Goal: Task Accomplishment & Management: Use online tool/utility

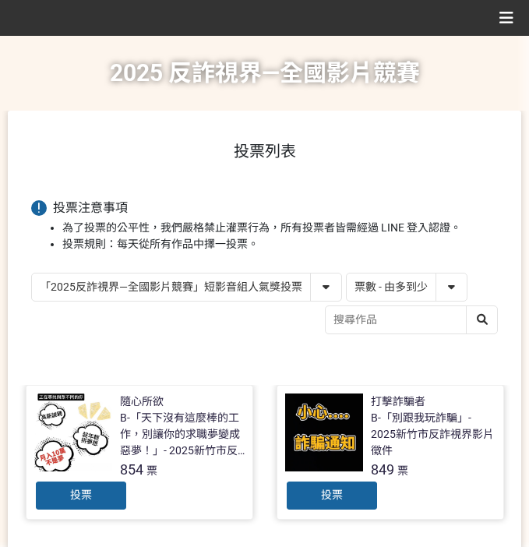
select select "vote"
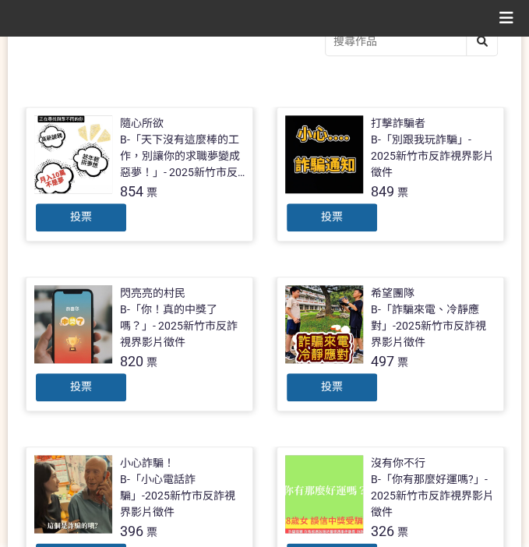
scroll to position [280, 0]
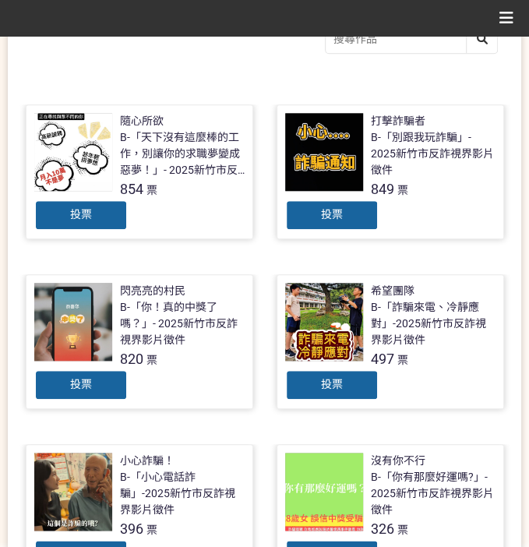
click at [99, 381] on div "投票" at bounding box center [80, 384] width 93 height 31
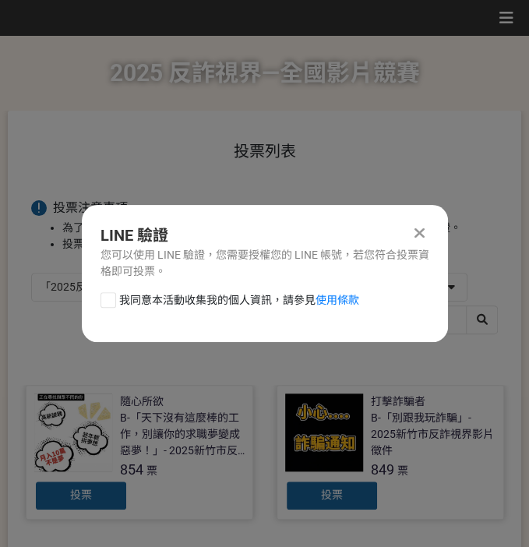
scroll to position [0, 0]
click at [154, 292] on span "我同意本活動收集我的個人資訊，請參見 使用條款" at bounding box center [239, 300] width 240 height 16
click at [111, 294] on input "我同意本活動收集我的個人資訊，請參見 使用條款" at bounding box center [106, 299] width 10 height 10
checkbox input "false"
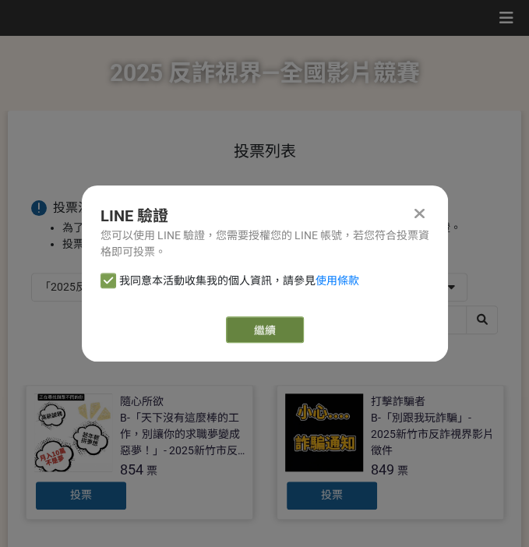
click at [244, 324] on link "繼續" at bounding box center [265, 329] width 78 height 26
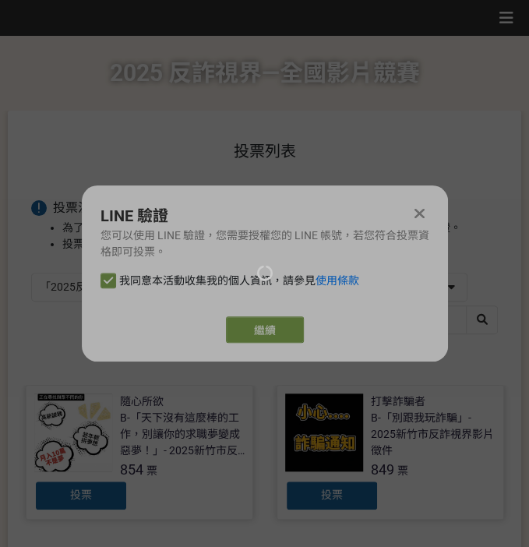
click at [275, 332] on div at bounding box center [264, 273] width 529 height 547
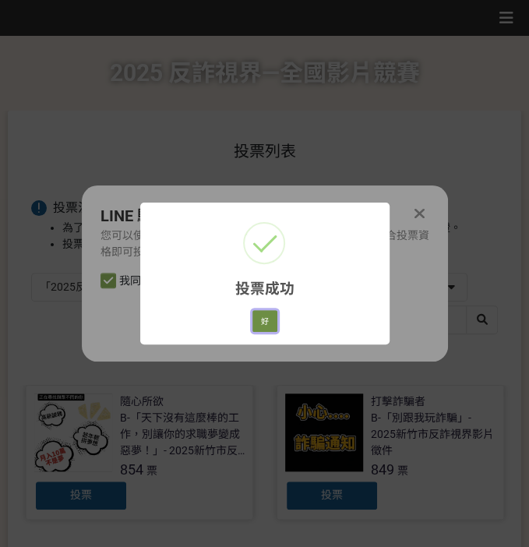
click at [267, 322] on button "好" at bounding box center [264, 321] width 25 height 22
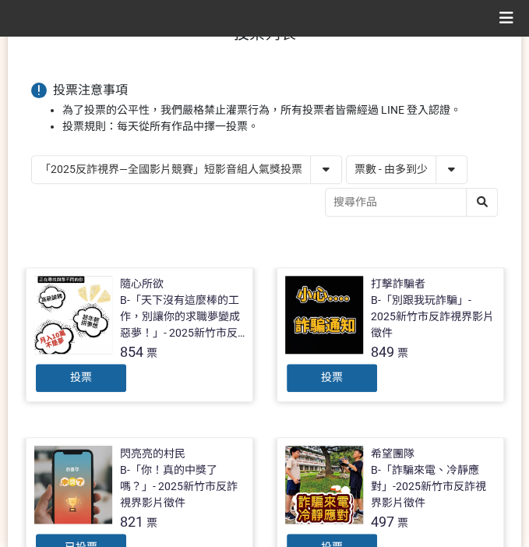
scroll to position [117, 0]
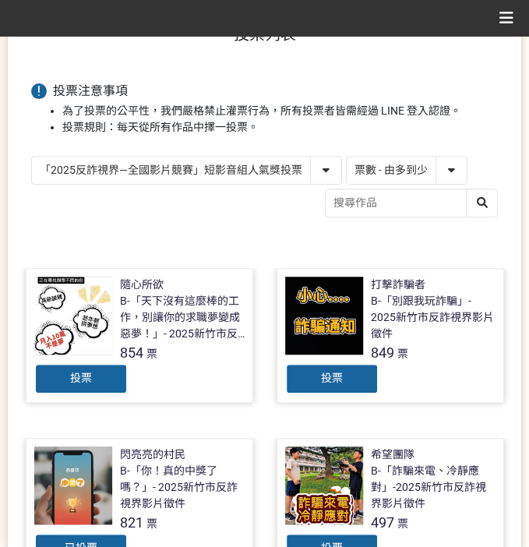
drag, startPoint x: 237, startPoint y: 159, endPoint x: 242, endPoint y: 178, distance: 19.3
click at [237, 159] on select "「2025反詐視界—全國影片競賽」短影音組人氣獎投票 「2025反詐視界—全國影片競賽」短片組人氣獎投票" at bounding box center [186, 169] width 309 height 27
select select "13146"
click at [32, 156] on select "「2025反詐視界—全國影片競賽」短影音組人氣獎投票 「2025反詐視界—全國影片競賽」短片組人氣獎投票" at bounding box center [186, 169] width 309 height 27
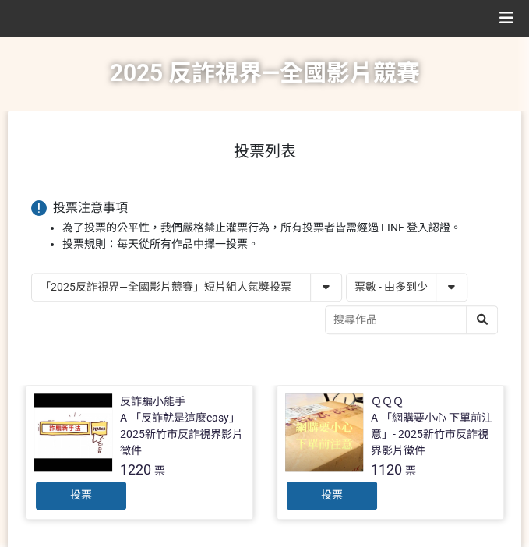
scroll to position [207, 0]
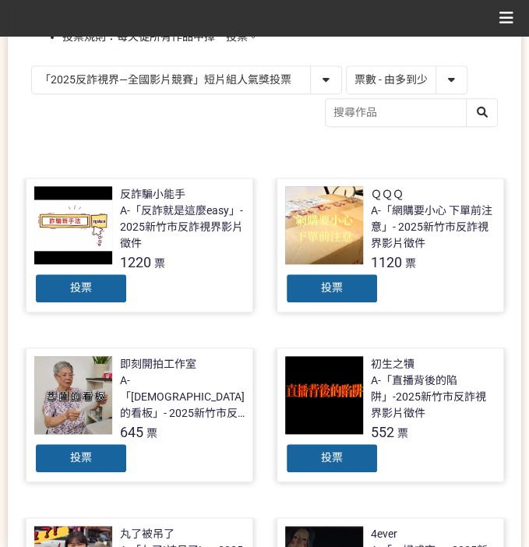
click at [69, 292] on div "投票" at bounding box center [80, 287] width 93 height 31
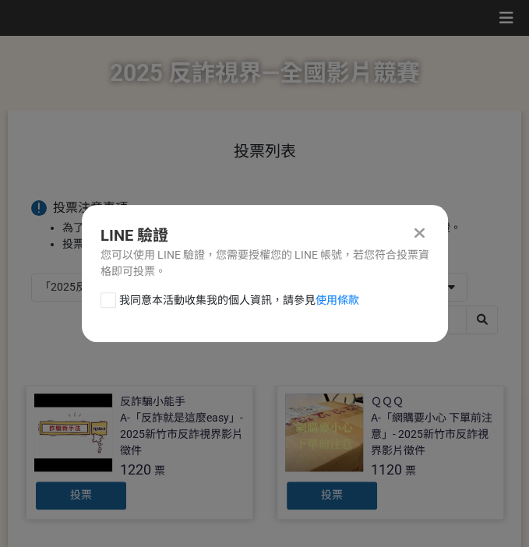
scroll to position [0, 0]
click at [131, 301] on span "我同意本活動收集我的個人資訊，請參見 使用條款" at bounding box center [239, 300] width 240 height 16
click at [111, 301] on input "我同意本活動收集我的個人資訊，請參見 使用條款" at bounding box center [106, 299] width 10 height 10
checkbox input "false"
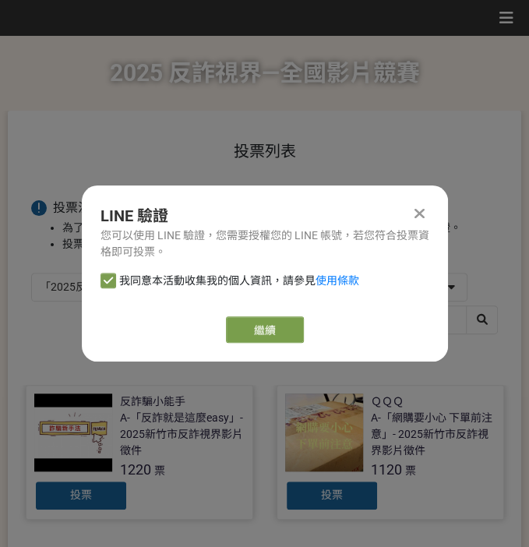
click at [262, 313] on div "LINE 驗證 您可以使用 LINE 驗證，您需要授權您的 LINE 帳號，若您符合投票資格即可投票。 我同意本活動收集我的個人資訊，請參見 使用條款 繼續" at bounding box center [265, 273] width 366 height 176
click at [265, 322] on link "繼續" at bounding box center [265, 329] width 78 height 26
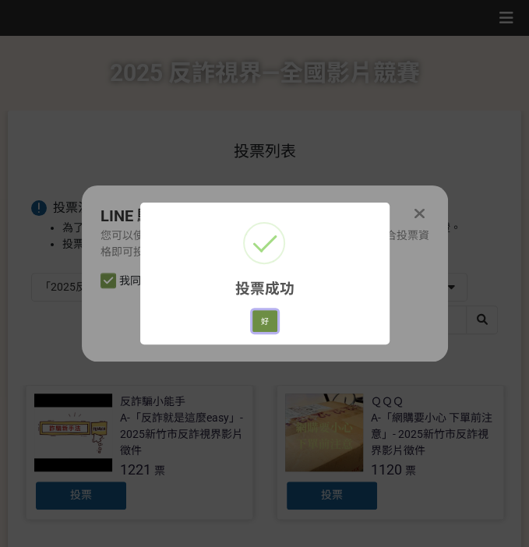
click at [269, 317] on button "好" at bounding box center [264, 321] width 25 height 22
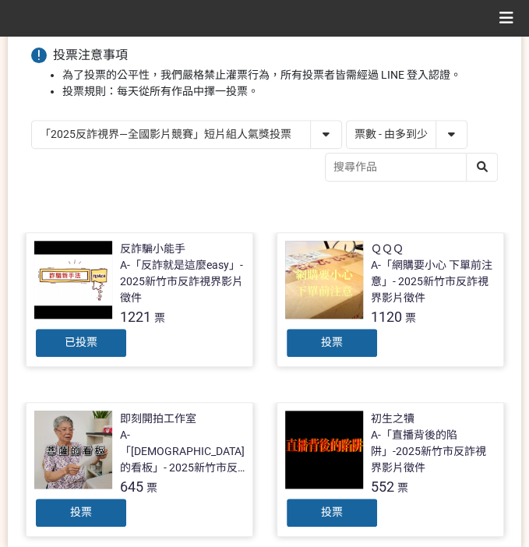
scroll to position [177, 0]
